Goal: Task Accomplishment & Management: Use online tool/utility

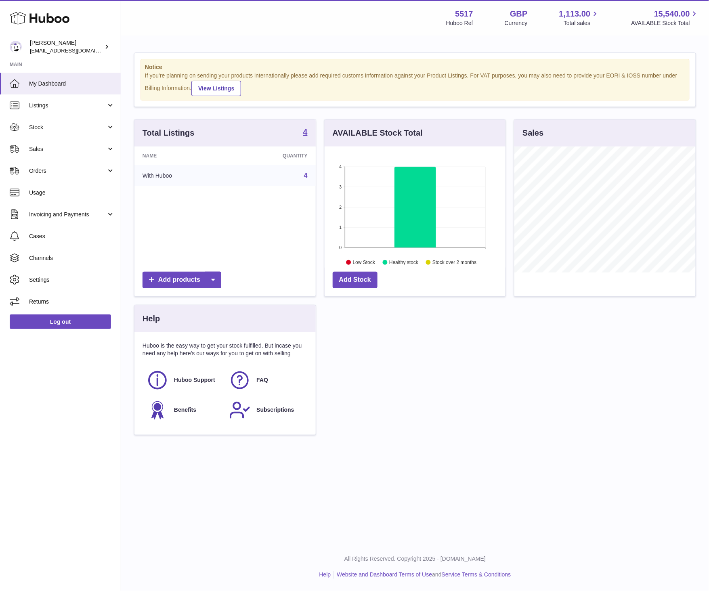
scroll to position [126, 181]
click at [59, 140] on link "Sales" at bounding box center [60, 149] width 121 height 22
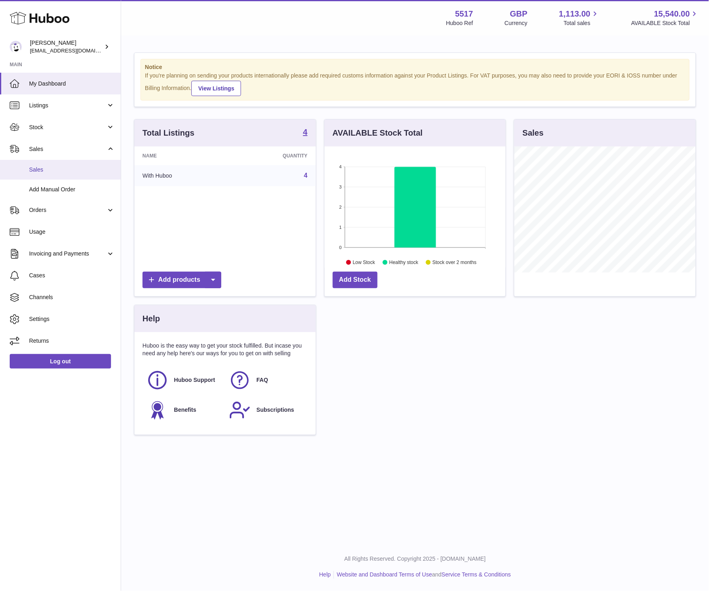
click at [58, 171] on span "Sales" at bounding box center [72, 170] width 86 height 8
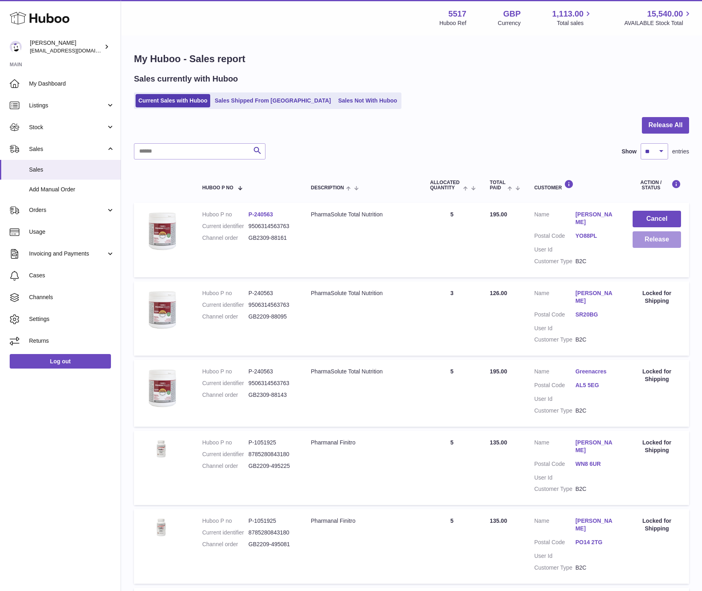
click at [662, 243] on button "Release" at bounding box center [657, 239] width 48 height 17
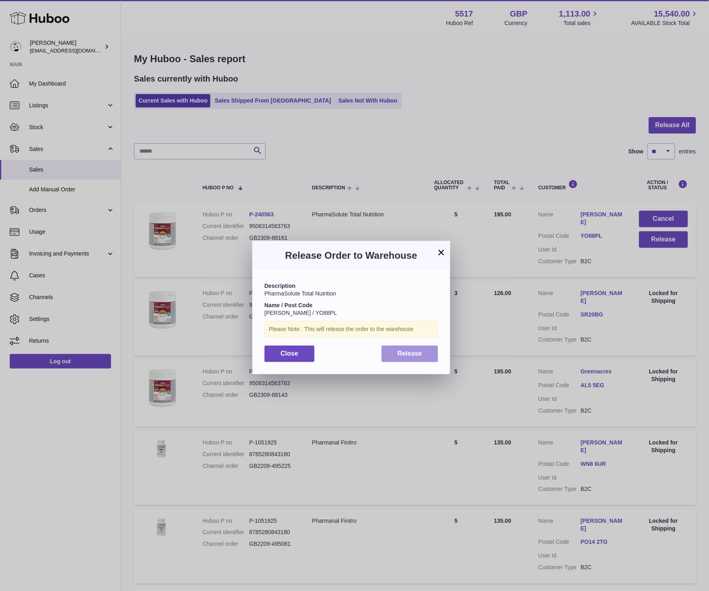
click at [404, 347] on button "Release" at bounding box center [409, 353] width 57 height 17
